Goal: Task Accomplishment & Management: Manage account settings

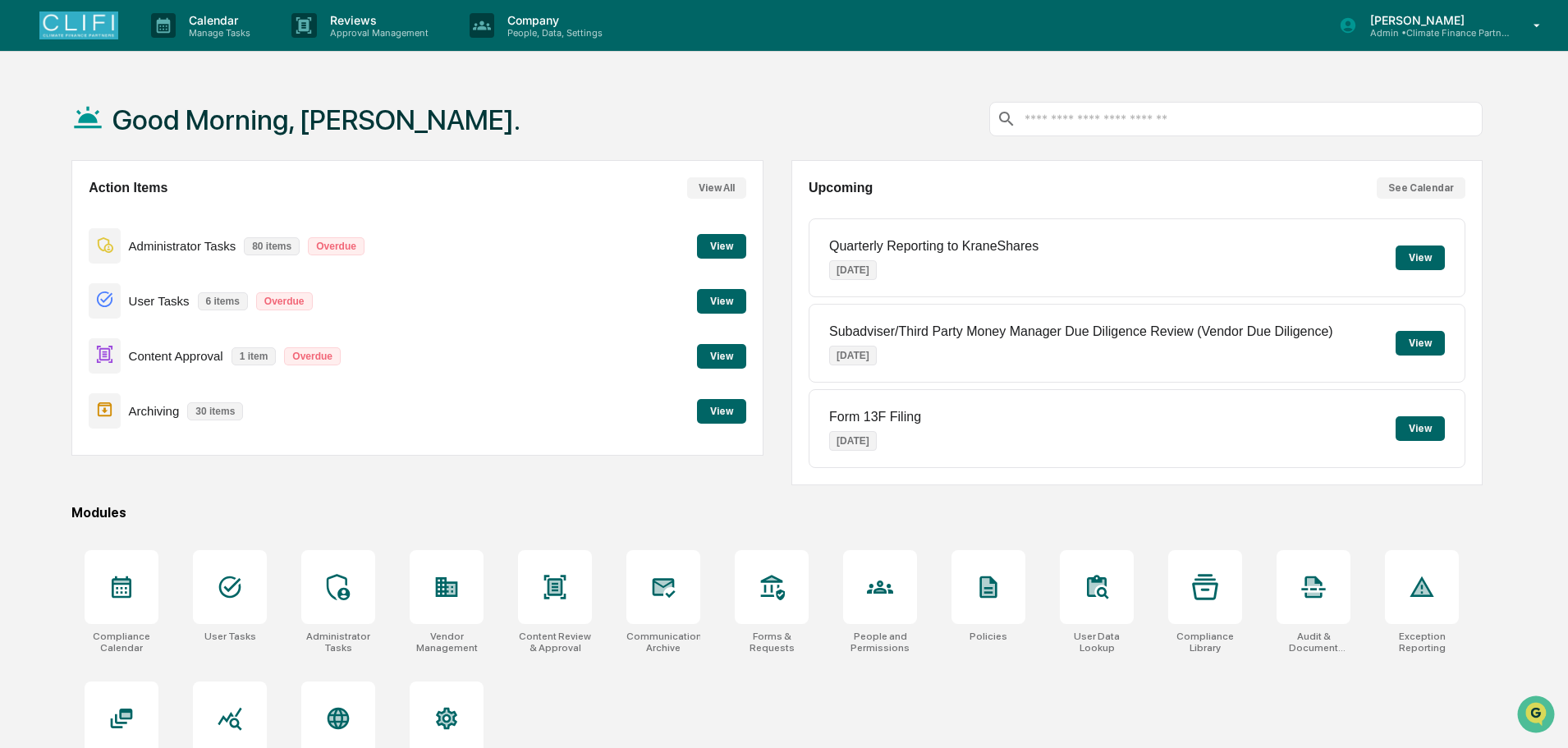
click at [714, 298] on button "View" at bounding box center [721, 301] width 49 height 25
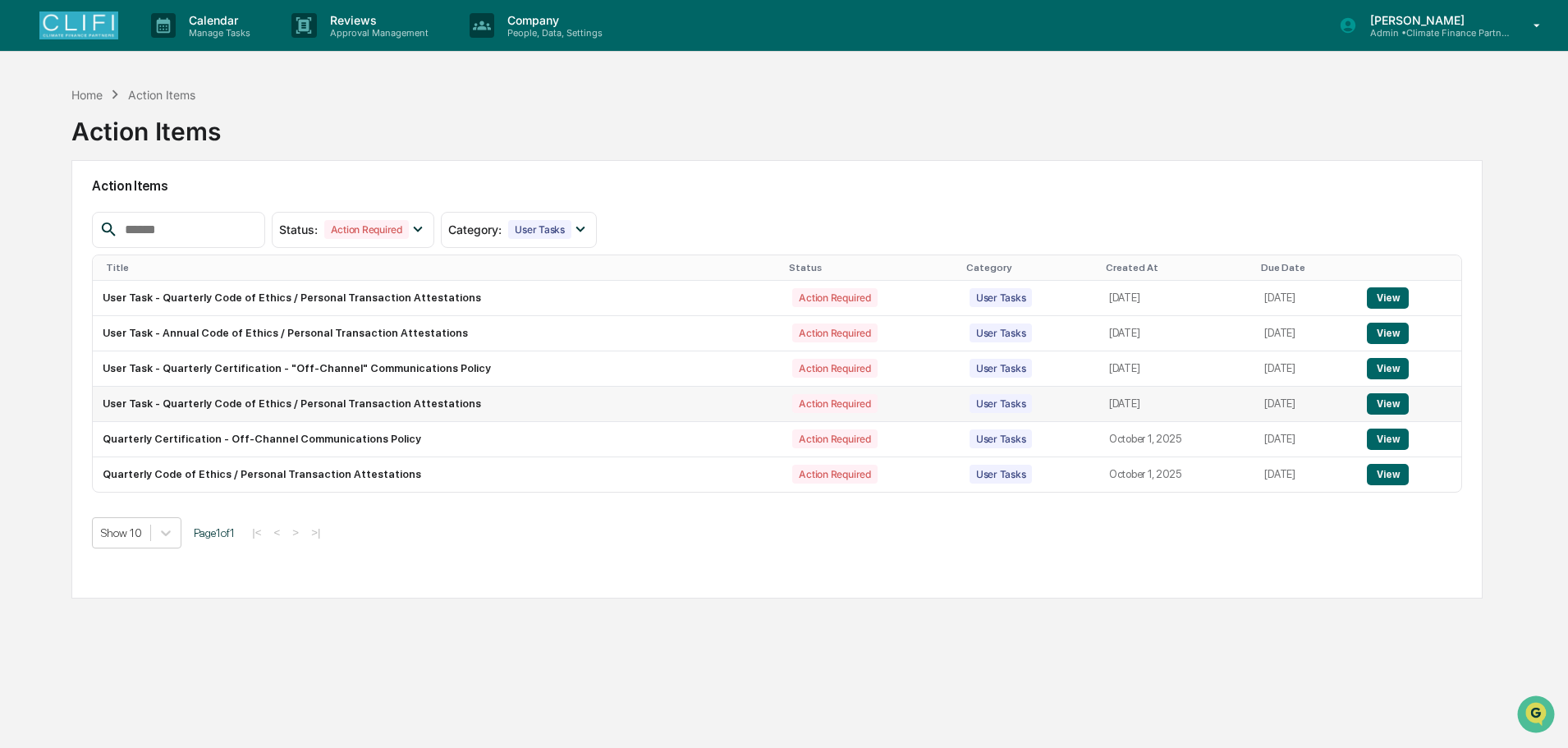
click at [1383, 398] on button "View" at bounding box center [1388, 404] width 42 height 22
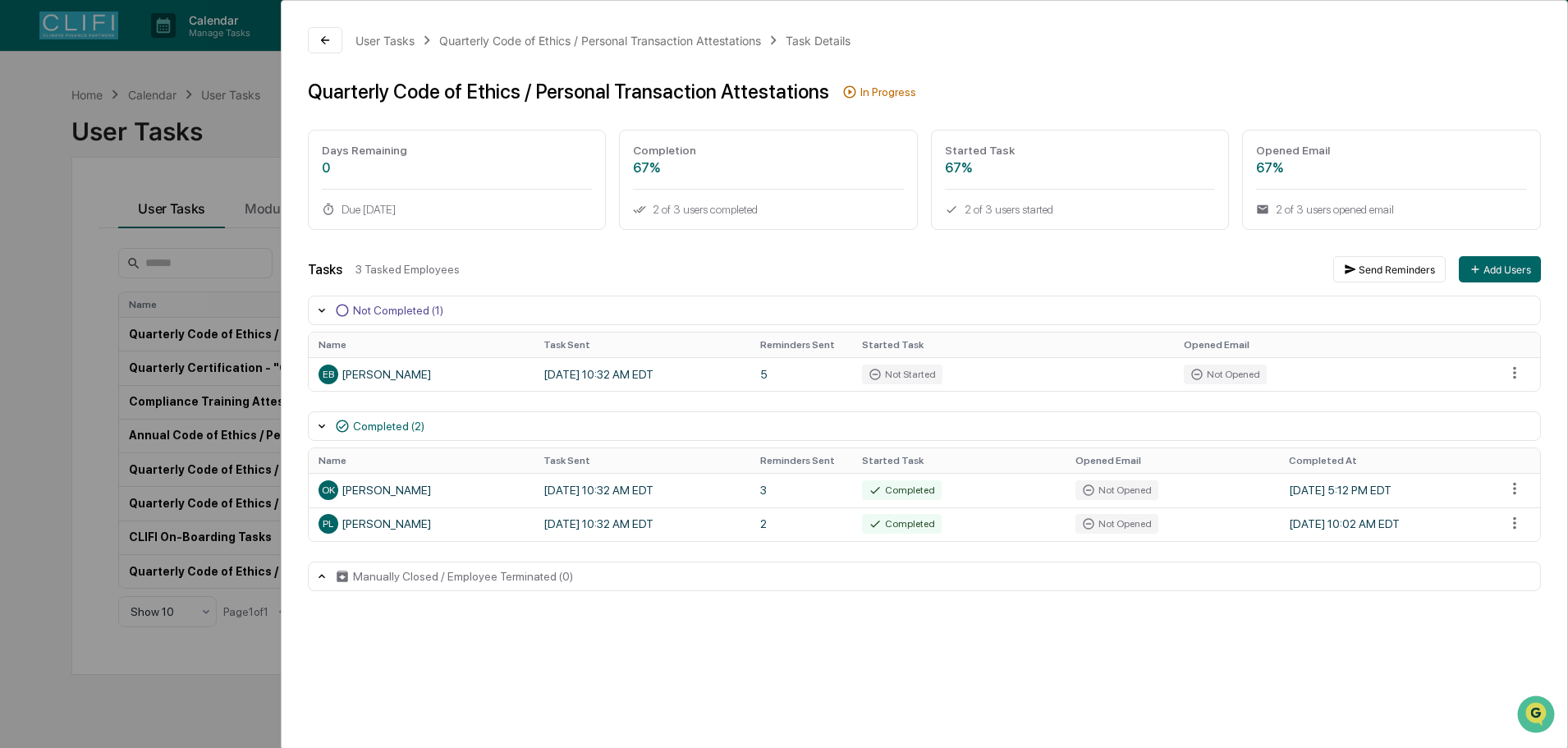
click at [28, 138] on div "User Tasks Quarterly Code of Ethics / Personal Transaction Attestations Task De…" at bounding box center [784, 374] width 1568 height 748
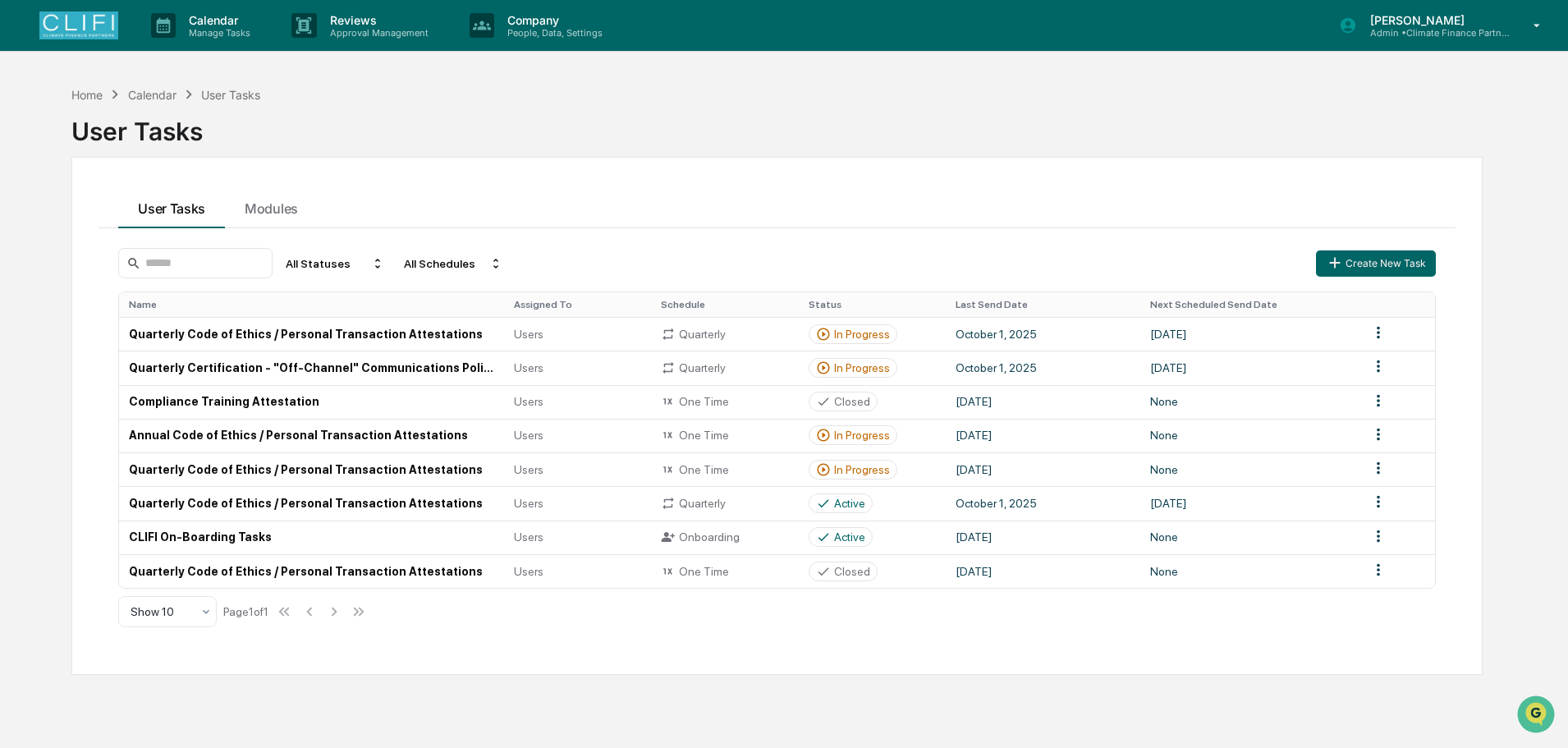
click at [81, 29] on img at bounding box center [79, 25] width 79 height 28
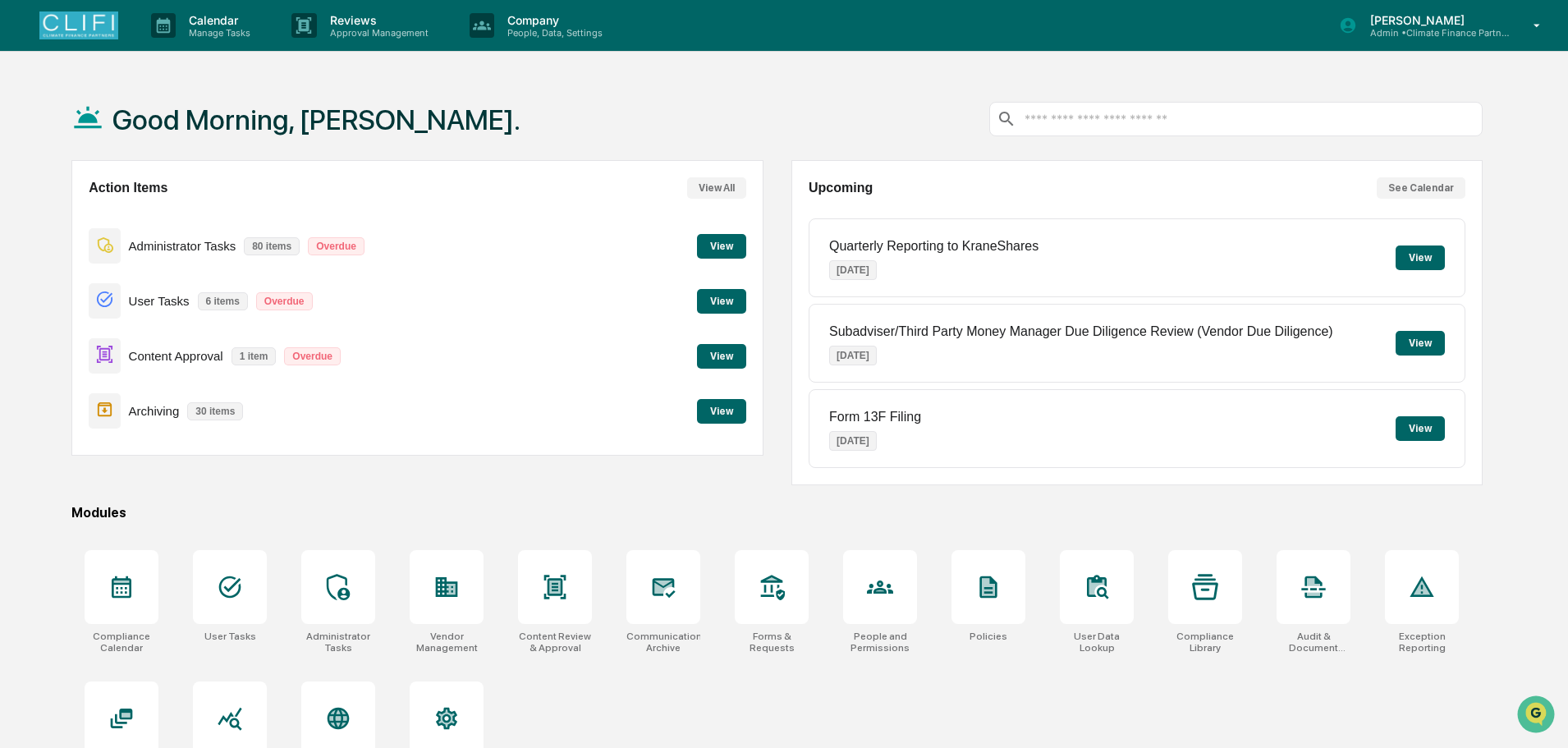
click at [1439, 16] on p "[PERSON_NAME]" at bounding box center [1433, 20] width 153 height 14
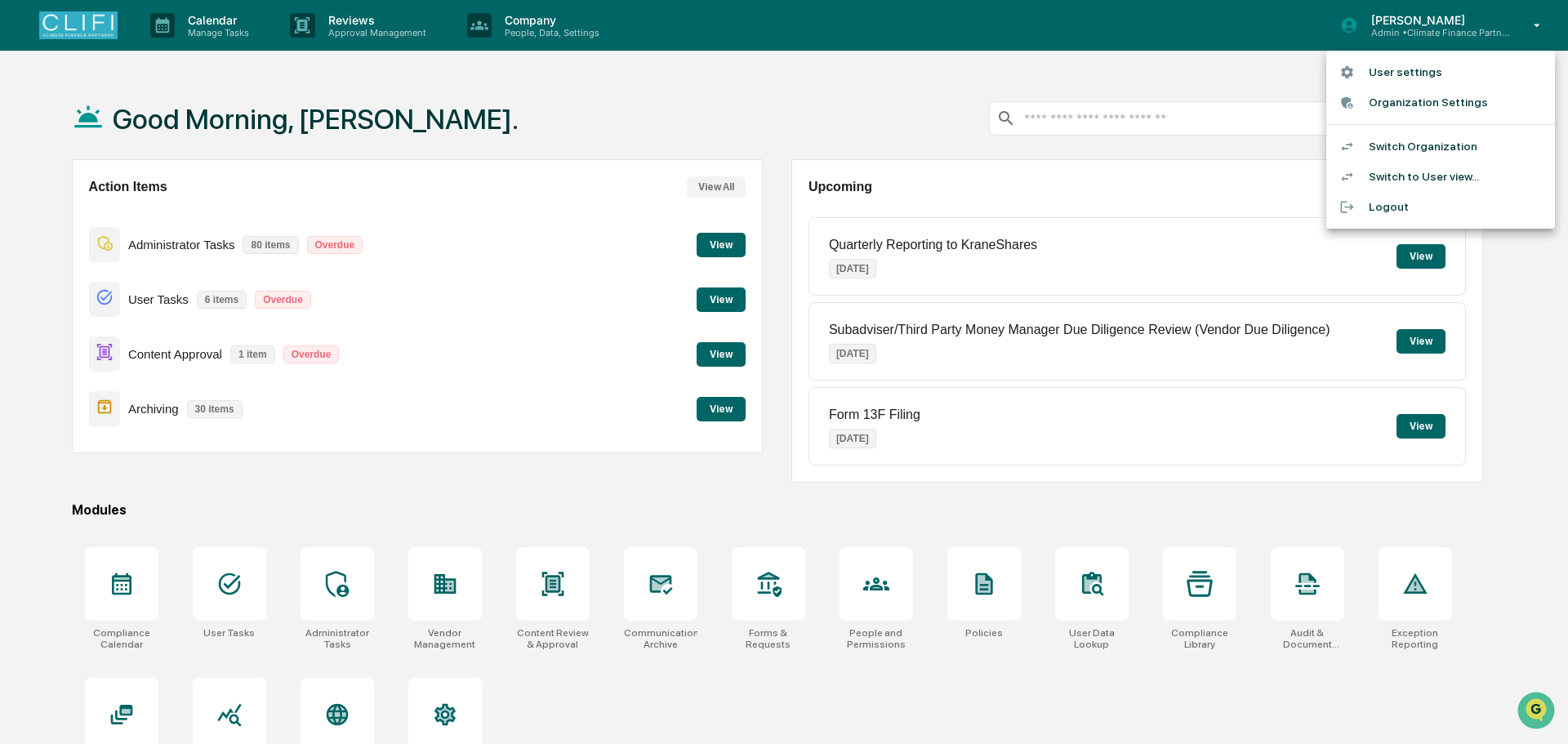
click at [1401, 150] on li "Switch Organization" at bounding box center [1441, 146] width 228 height 30
